Goal: Navigation & Orientation: Find specific page/section

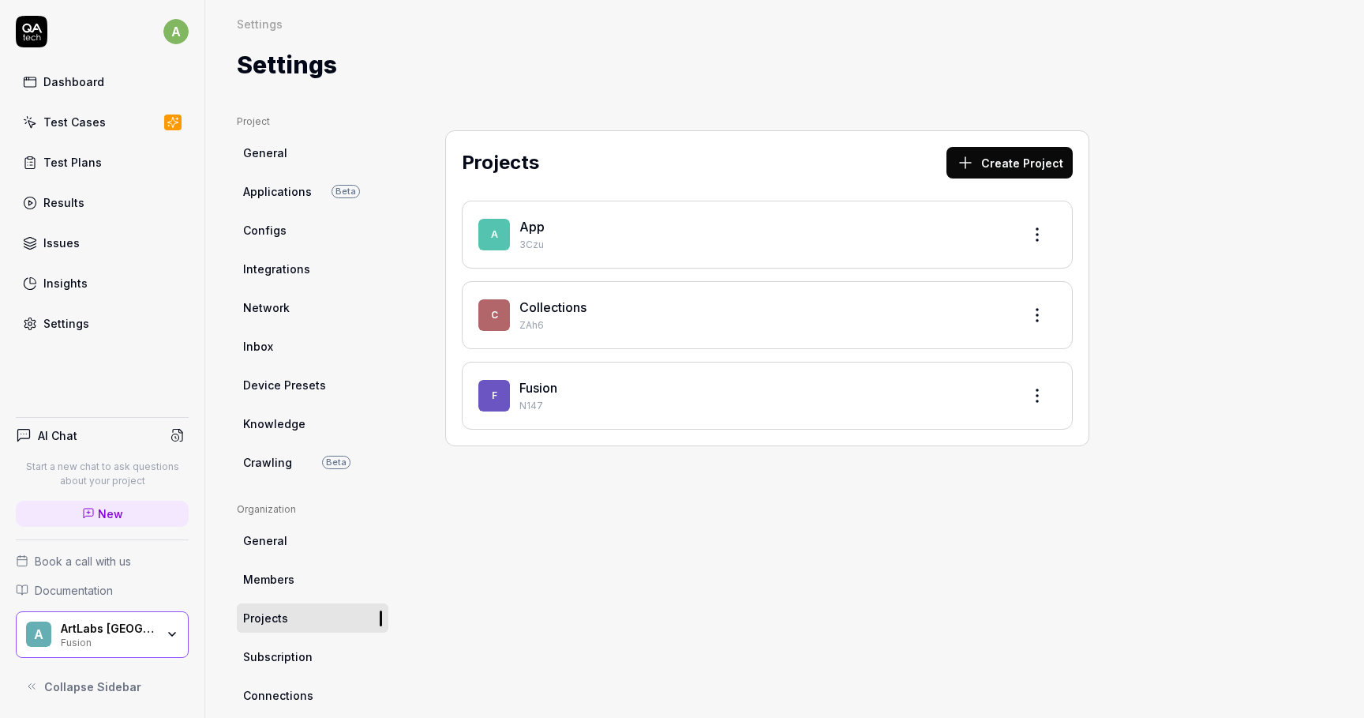
click at [74, 327] on div "Settings" at bounding box center [66, 323] width 46 height 17
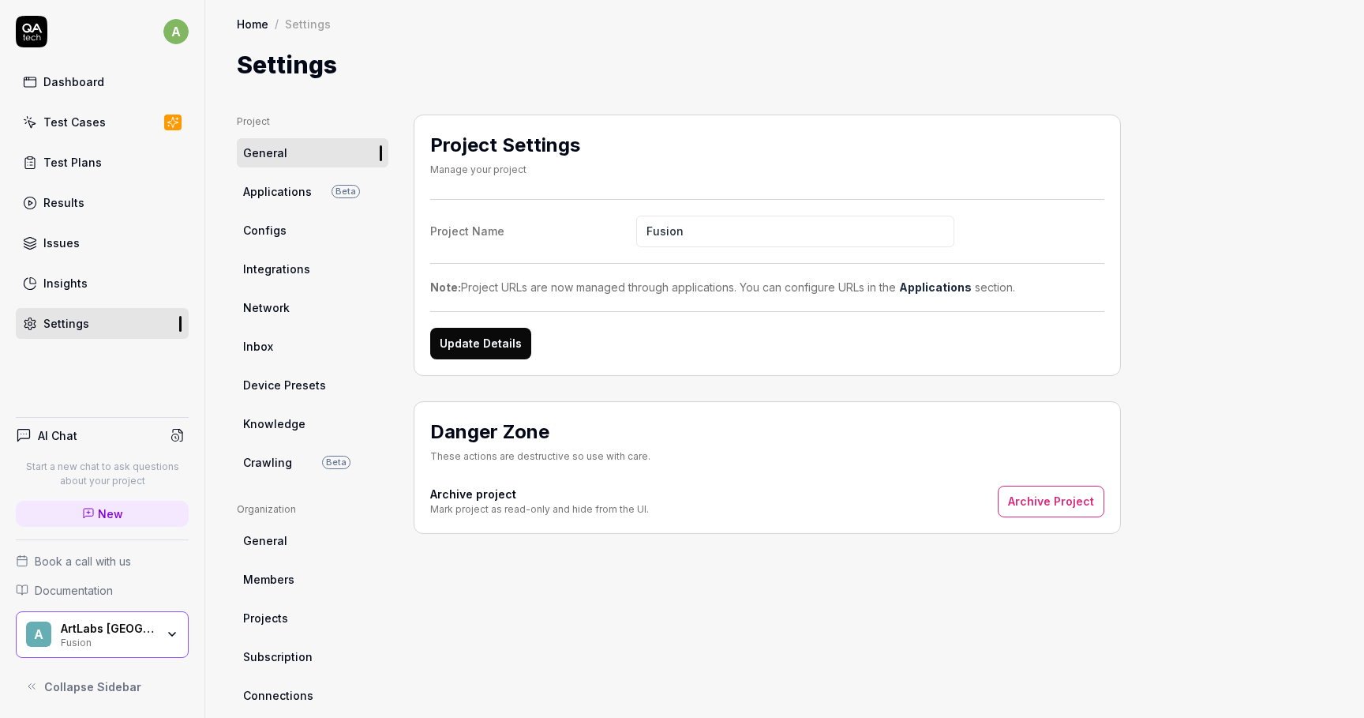
click at [281, 193] on span "Applications" at bounding box center [277, 191] width 69 height 17
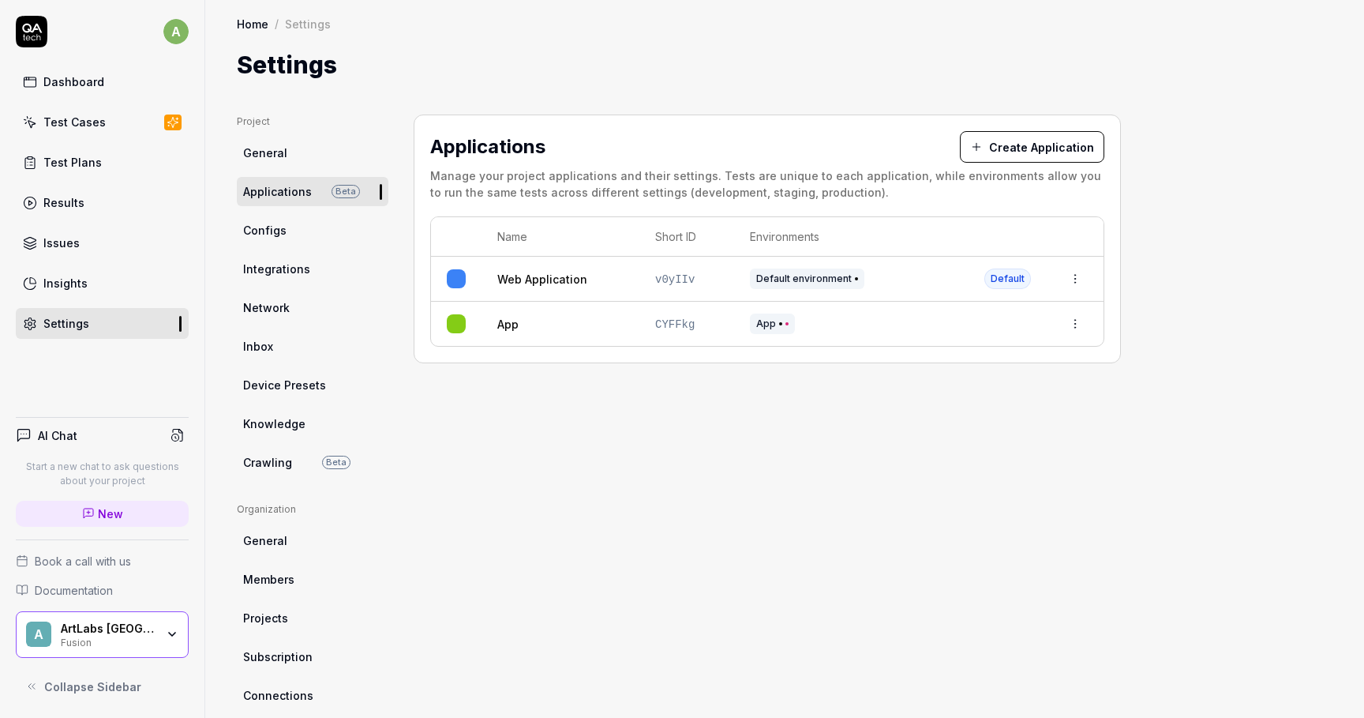
click at [280, 242] on link "Configs" at bounding box center [313, 230] width 152 height 29
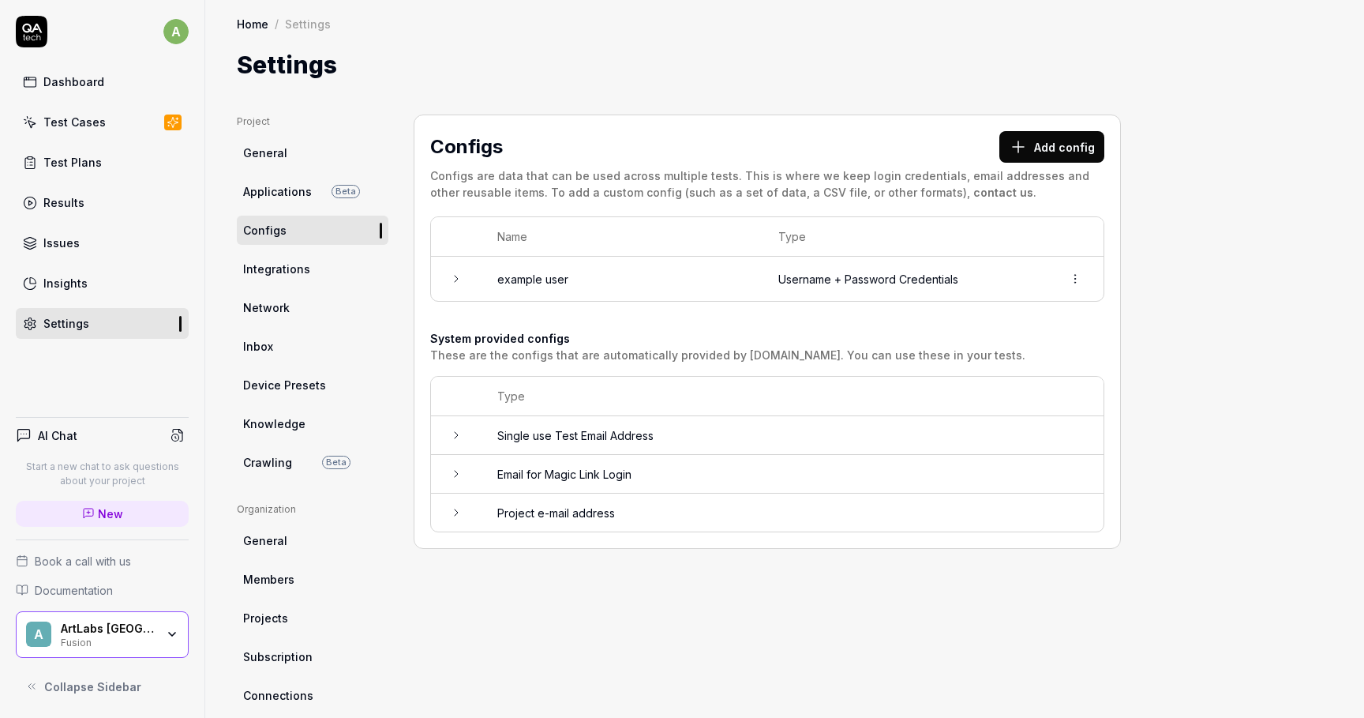
click at [284, 394] on link "Device Presets" at bounding box center [313, 384] width 152 height 29
click at [284, 431] on span "Knowledge" at bounding box center [274, 423] width 62 height 17
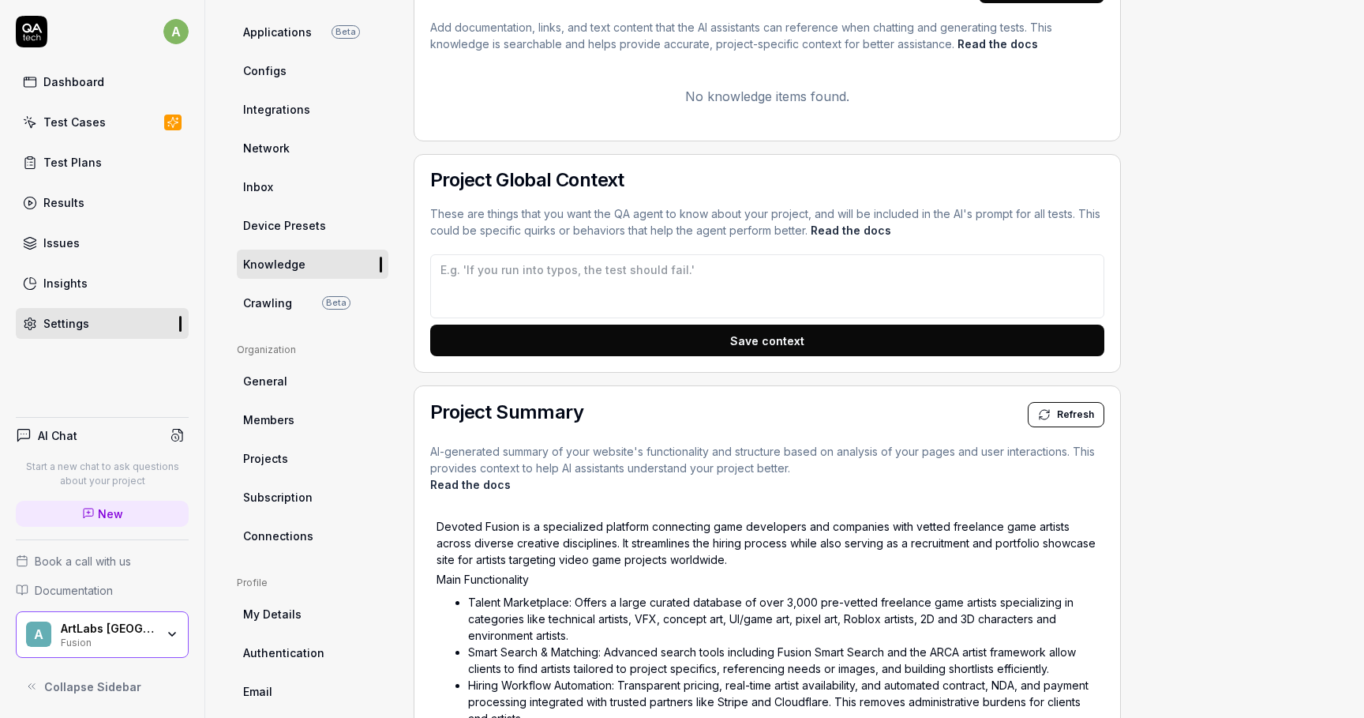
scroll to position [66, 0]
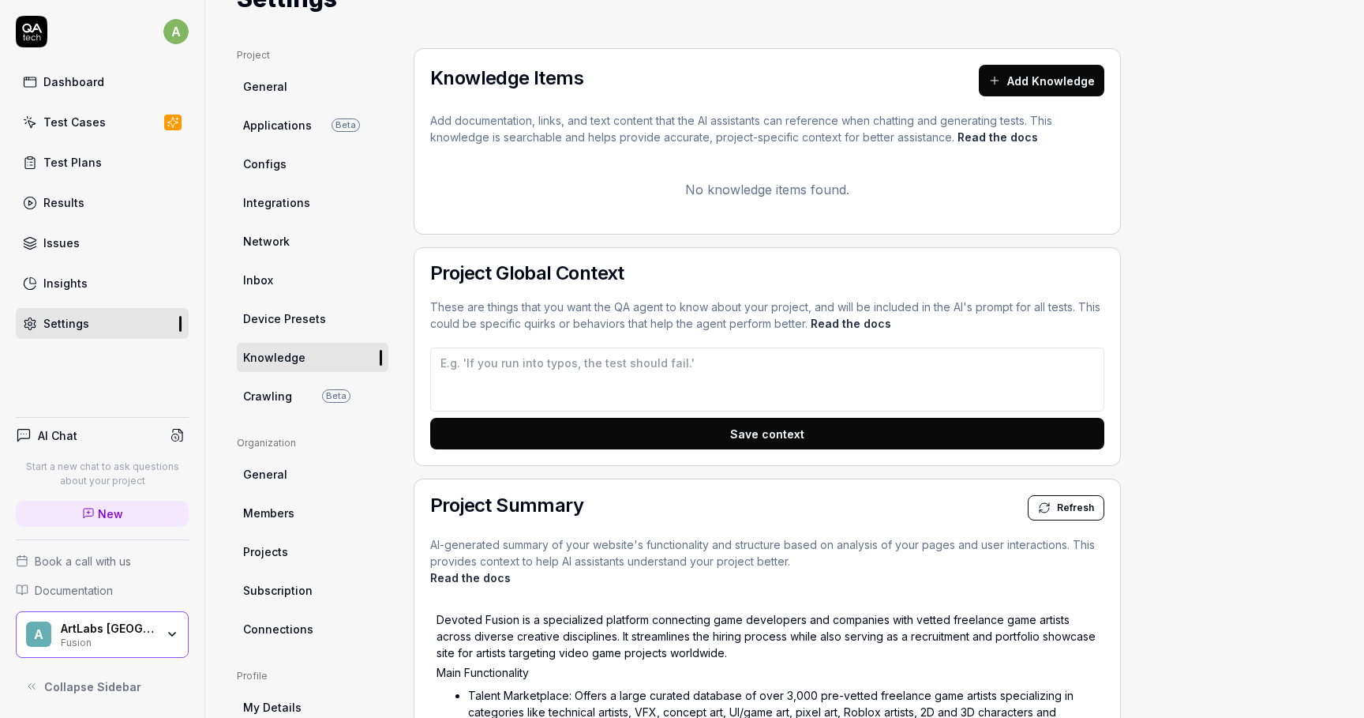
click at [270, 311] on span "Device Presets" at bounding box center [284, 318] width 83 height 17
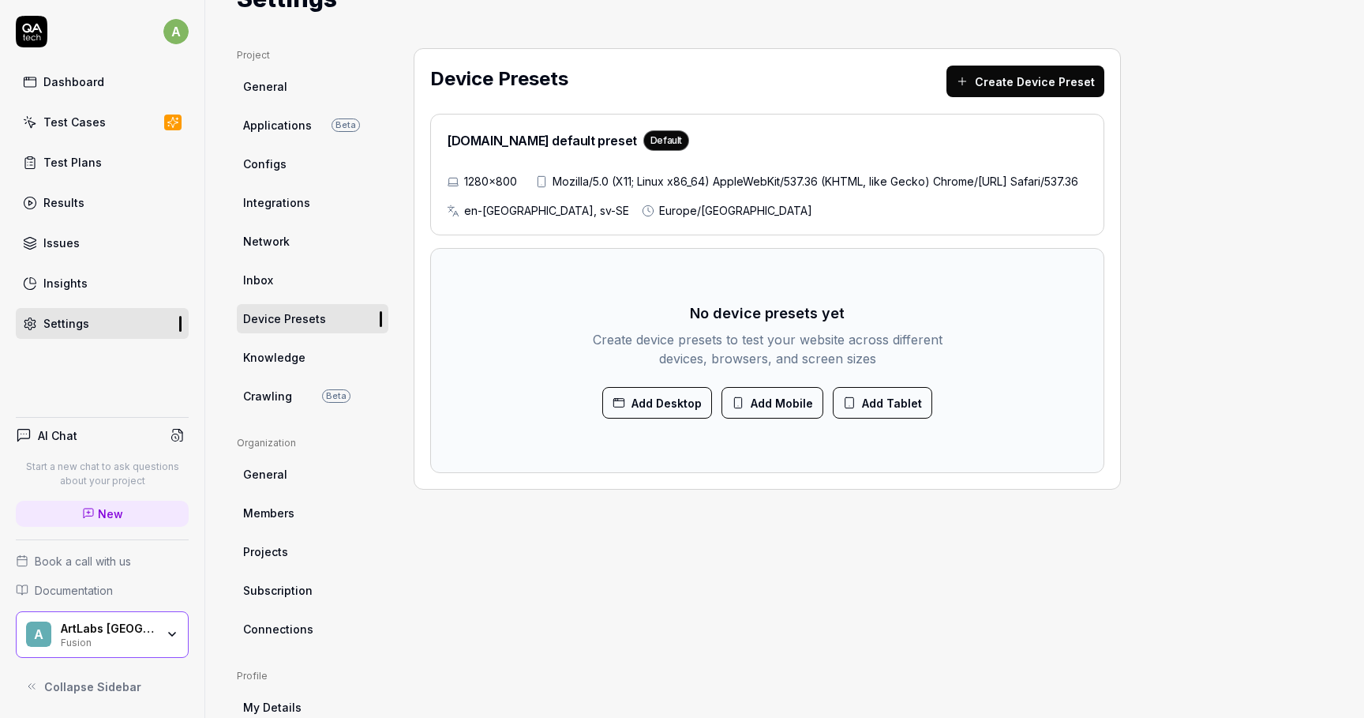
click at [793, 418] on button "Add Mobile" at bounding box center [773, 403] width 102 height 32
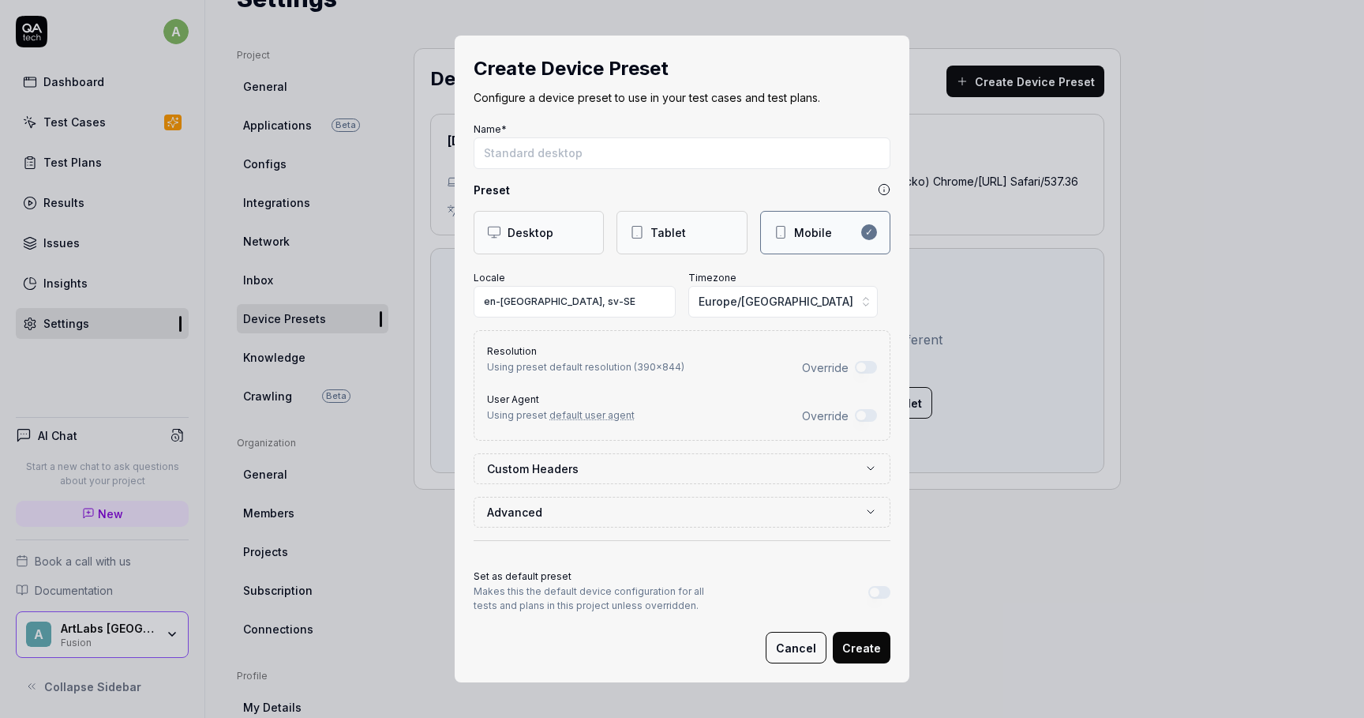
click at [815, 652] on button "Cancel" at bounding box center [796, 648] width 61 height 32
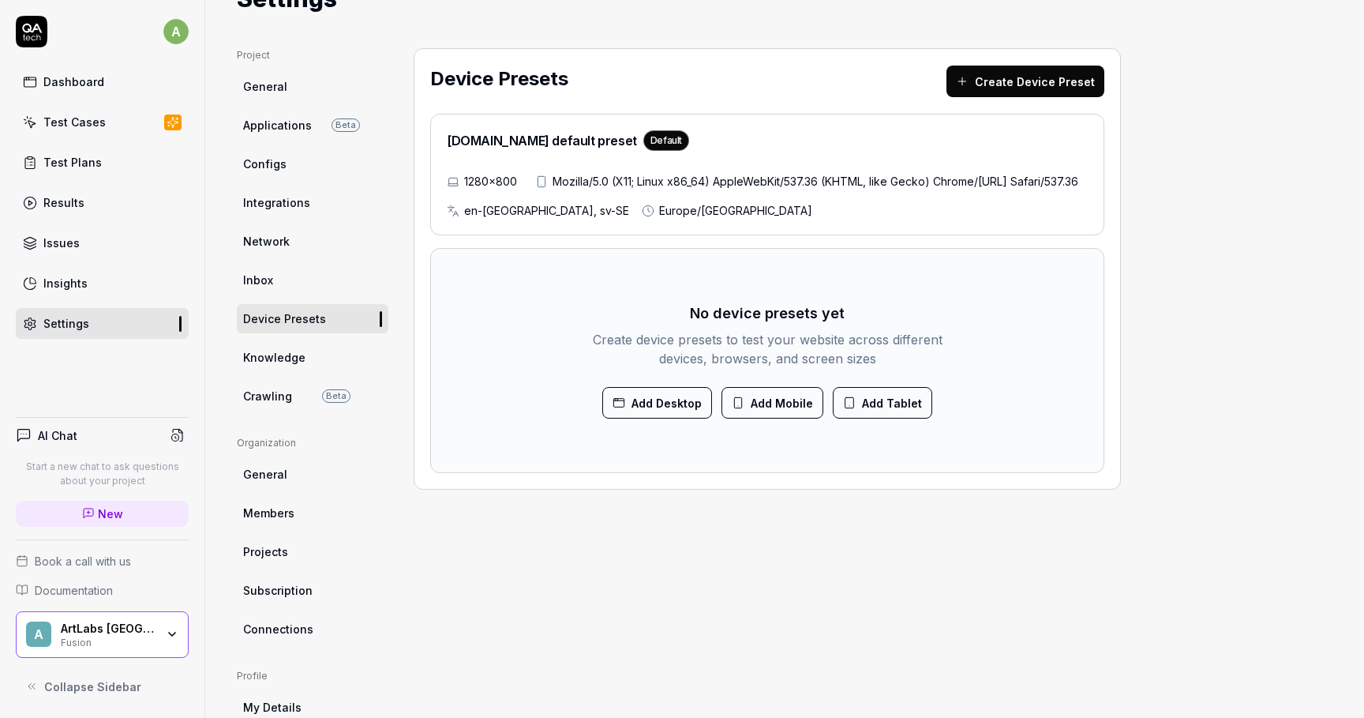
click at [728, 235] on div "[DOMAIN_NAME] default preset Default 1280×800 Mozilla/5.0 (X11; Linux x86_64) A…" at bounding box center [767, 175] width 674 height 122
click at [272, 474] on span "General" at bounding box center [265, 474] width 44 height 17
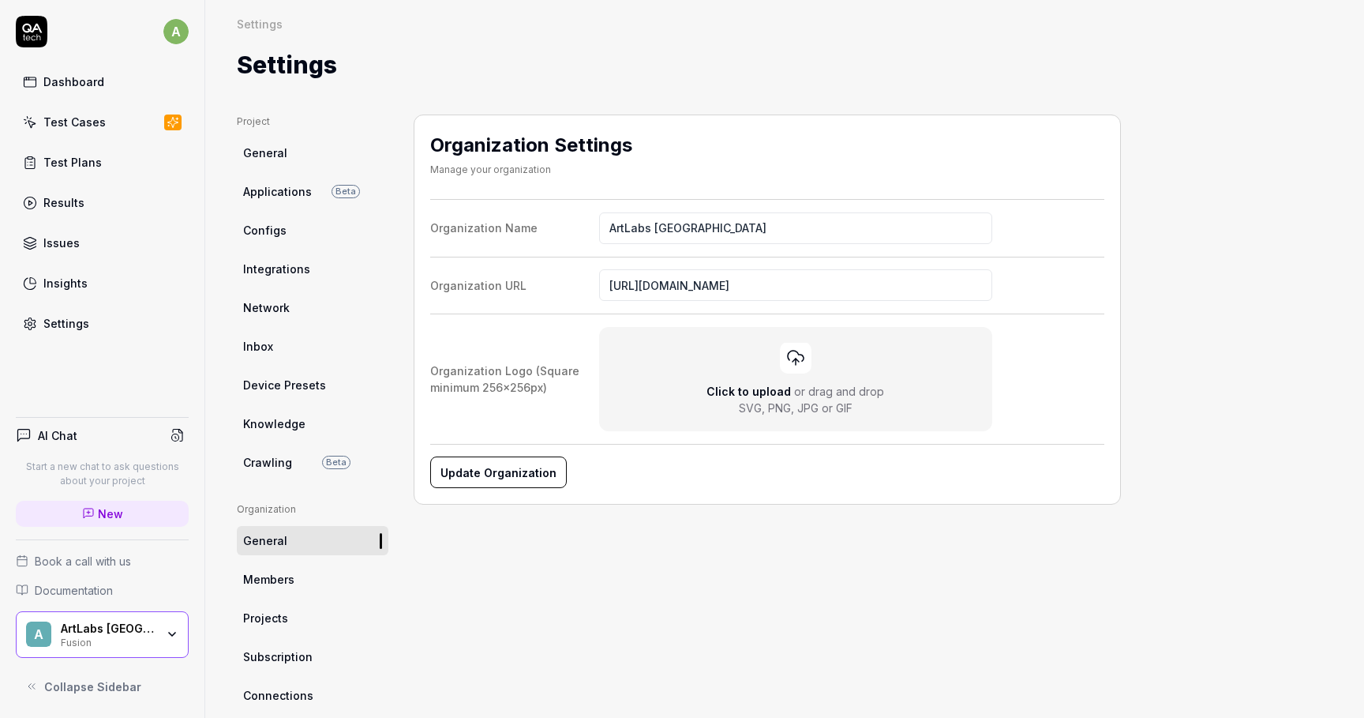
click at [274, 578] on span "Members" at bounding box center [268, 579] width 51 height 17
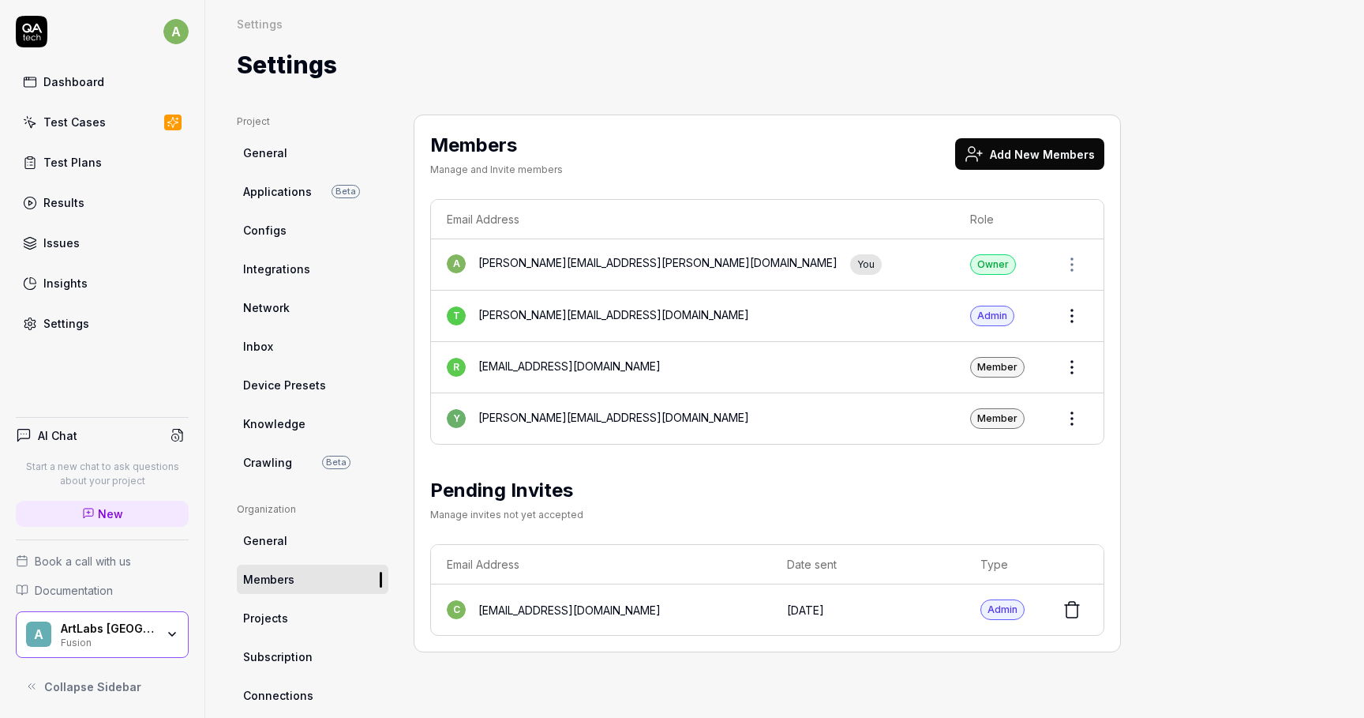
click at [279, 546] on span "General" at bounding box center [265, 540] width 44 height 17
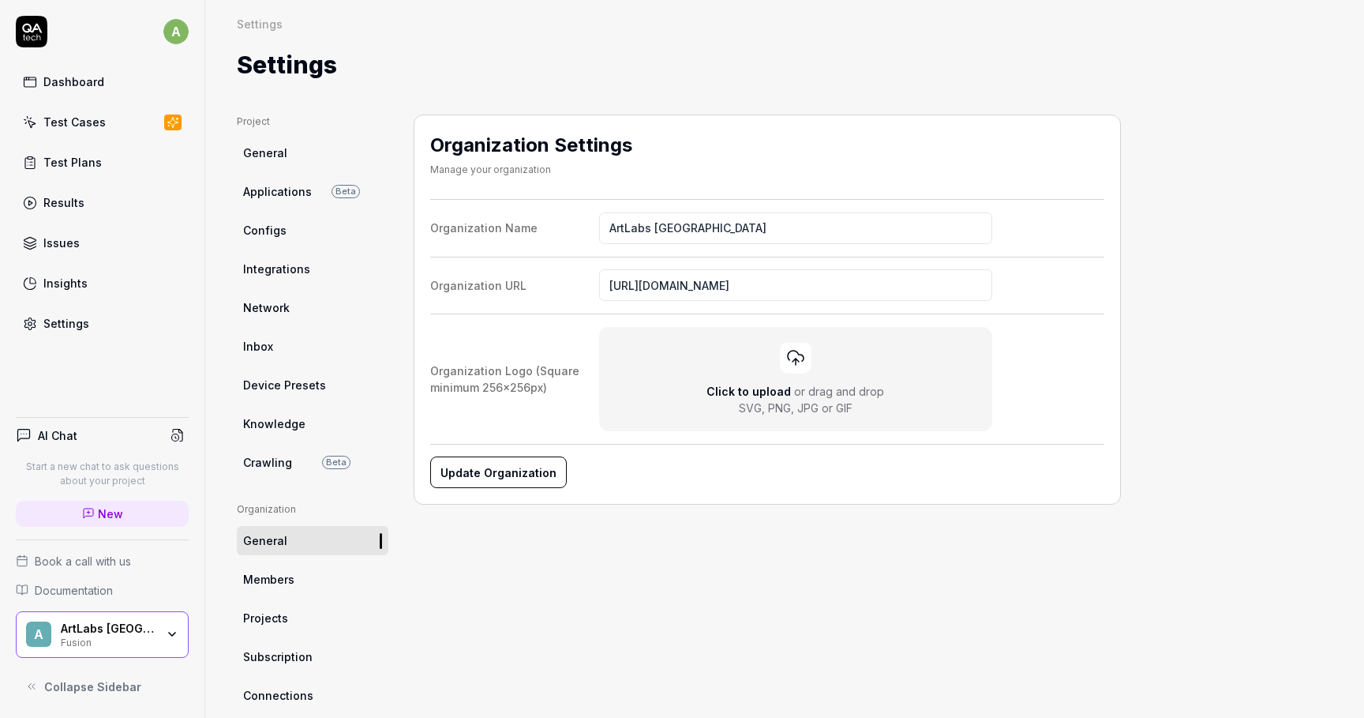
click at [66, 428] on h4 "AI Chat" at bounding box center [57, 435] width 39 height 17
click at [108, 507] on span "New" at bounding box center [110, 513] width 25 height 17
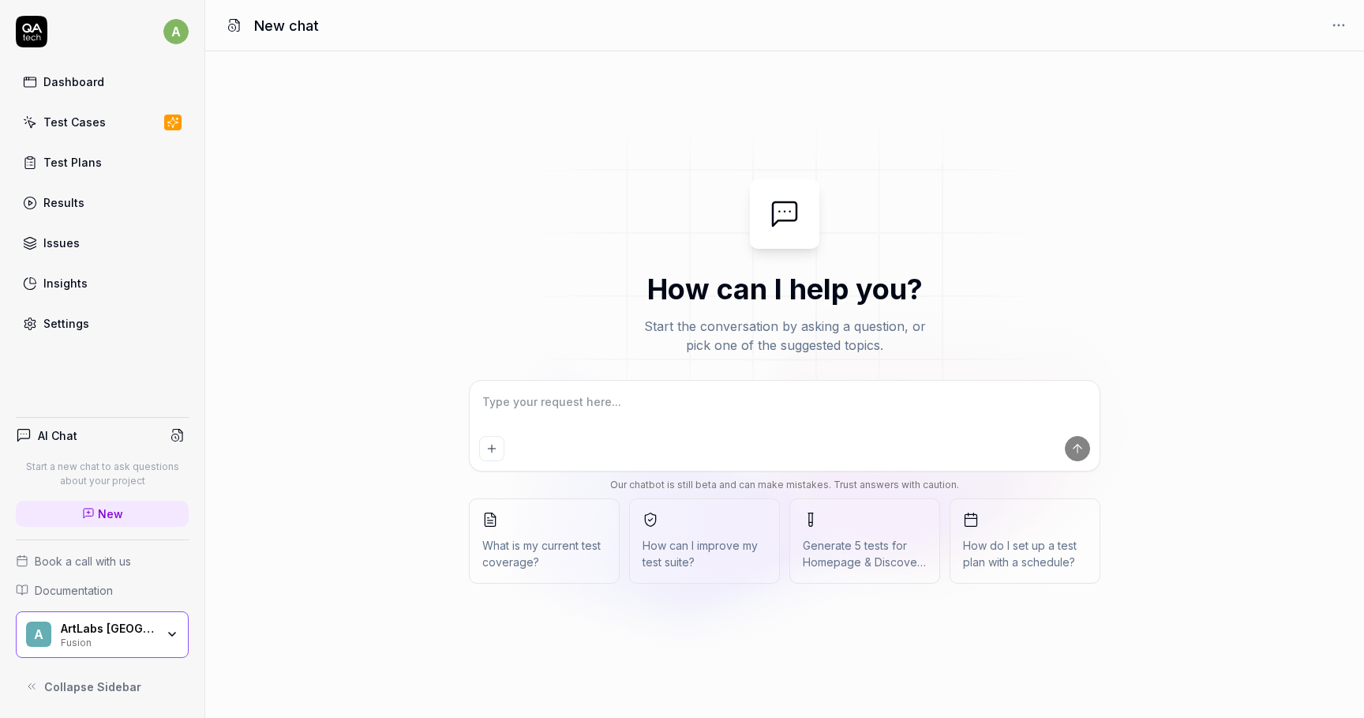
type textarea "*"
click at [104, 115] on link "Test Cases" at bounding box center [102, 122] width 173 height 31
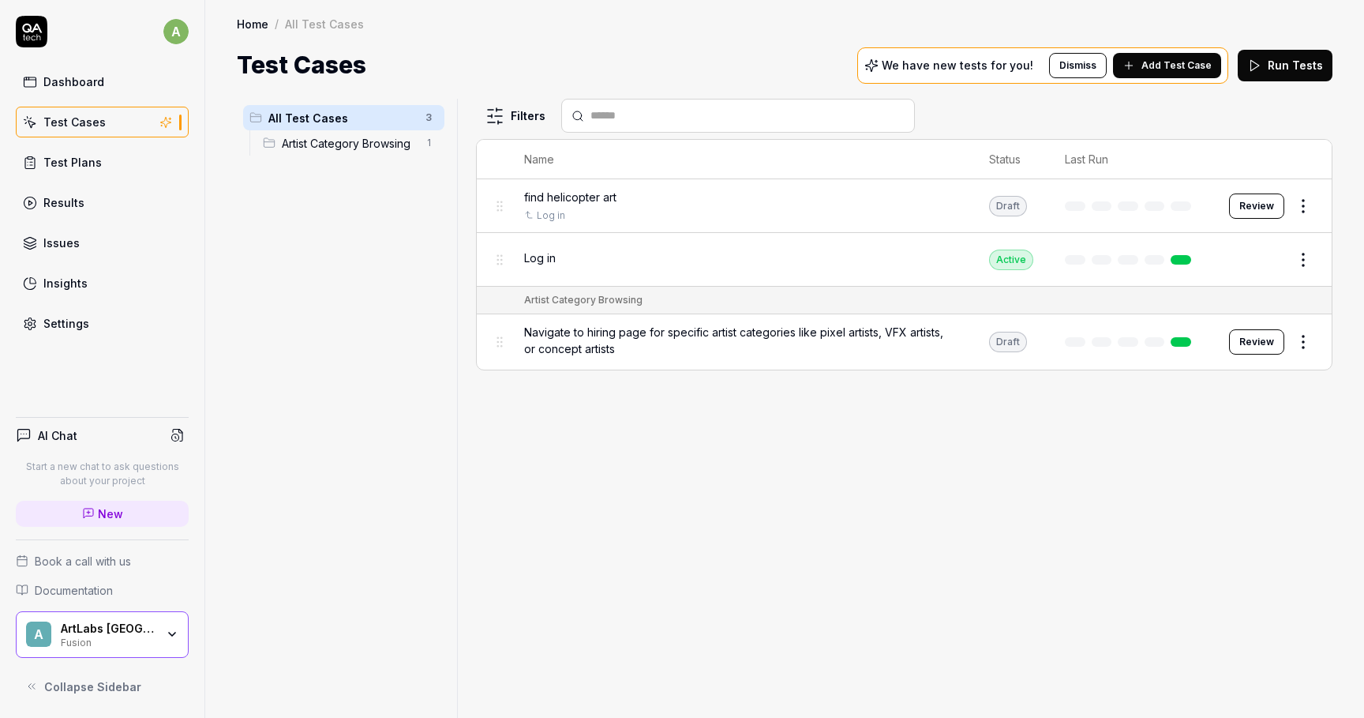
click at [592, 49] on div "Test Cases We have new tests for you! Dismiss Add Test Case Run Tests" at bounding box center [785, 65] width 1096 height 36
